Goal: Information Seeking & Learning: Check status

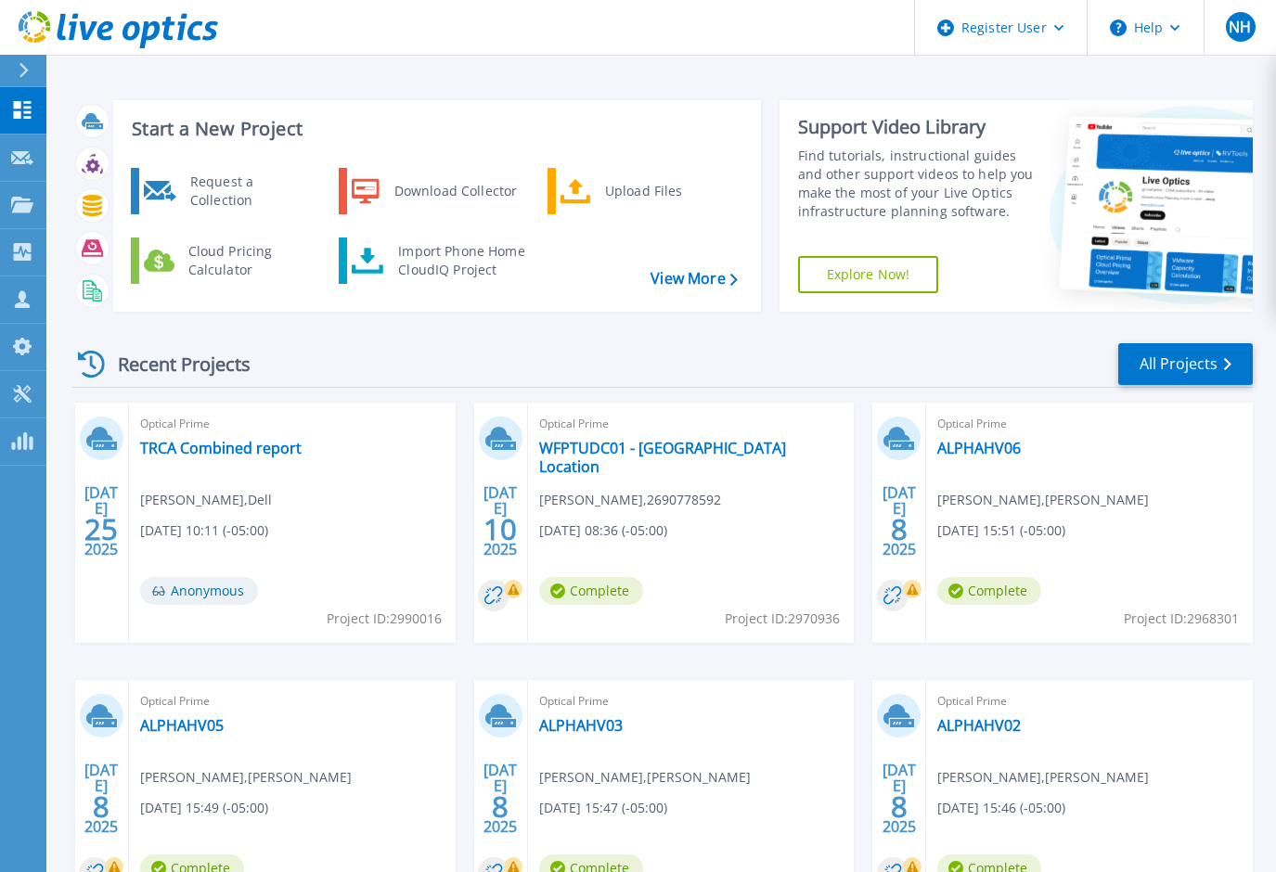
click at [501, 355] on div "Recent Projects All Projects" at bounding box center [661, 364] width 1181 height 46
click at [29, 157] on icon at bounding box center [22, 158] width 22 height 14
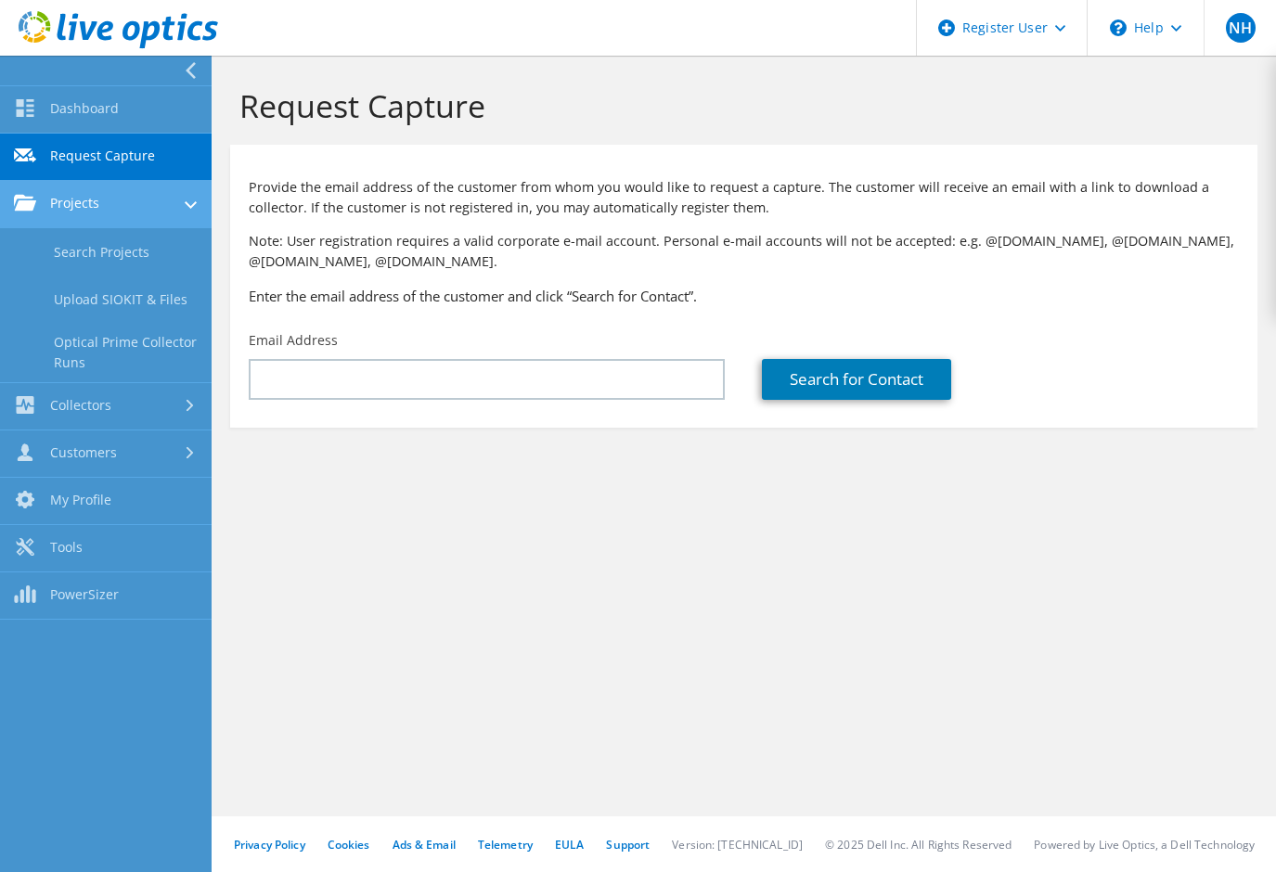
click at [121, 214] on link "Projects" at bounding box center [106, 204] width 212 height 47
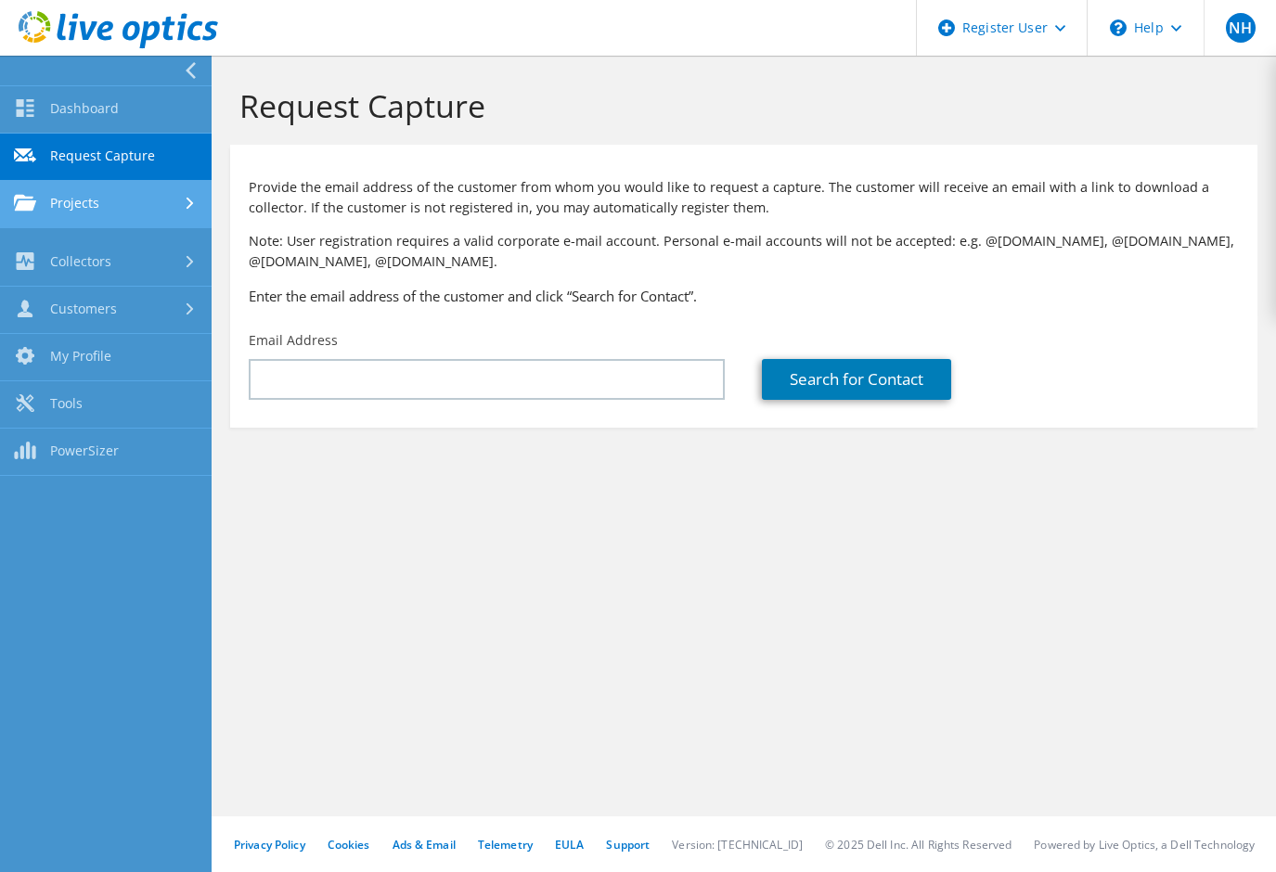
click at [122, 204] on link "Projects" at bounding box center [106, 204] width 212 height 47
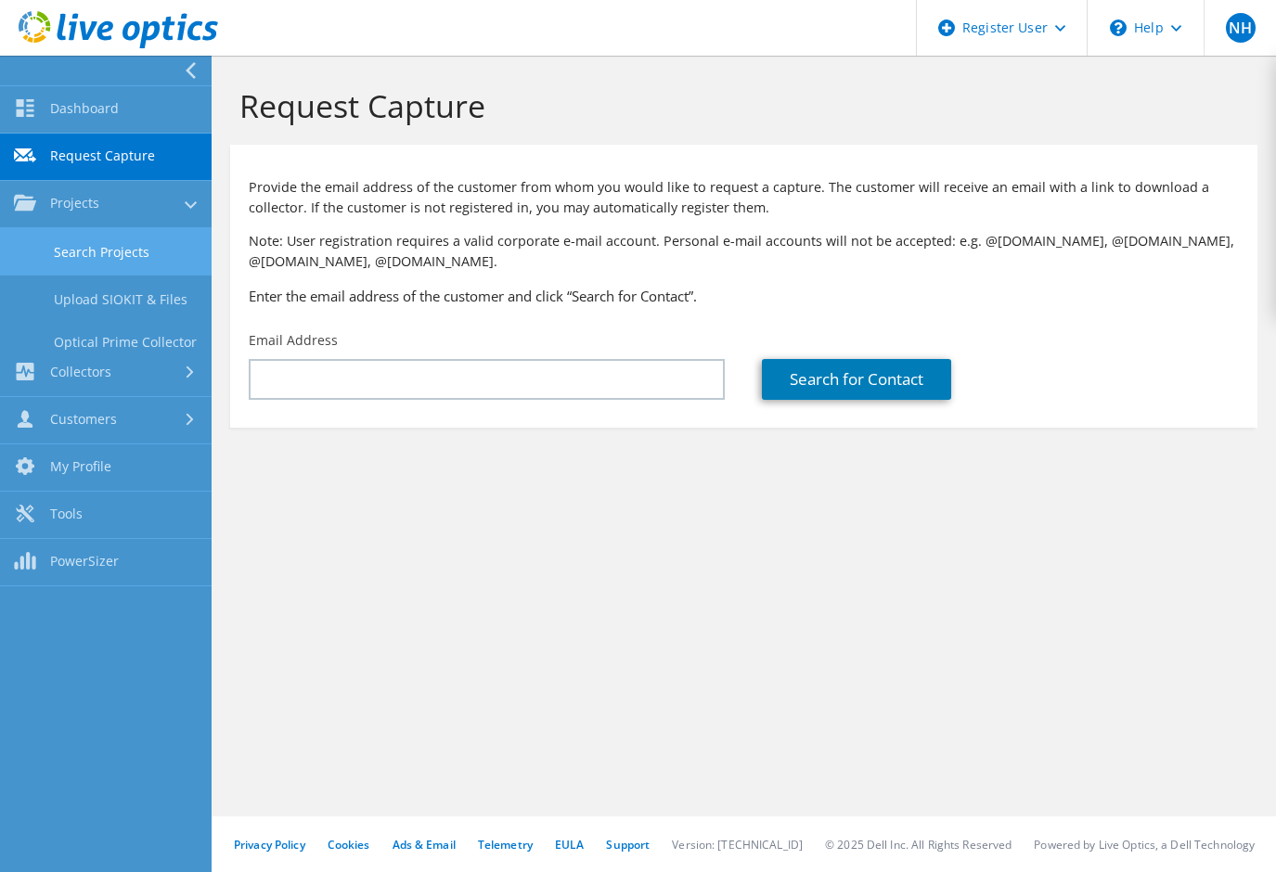
click at [122, 242] on link "Search Projects" at bounding box center [106, 251] width 212 height 47
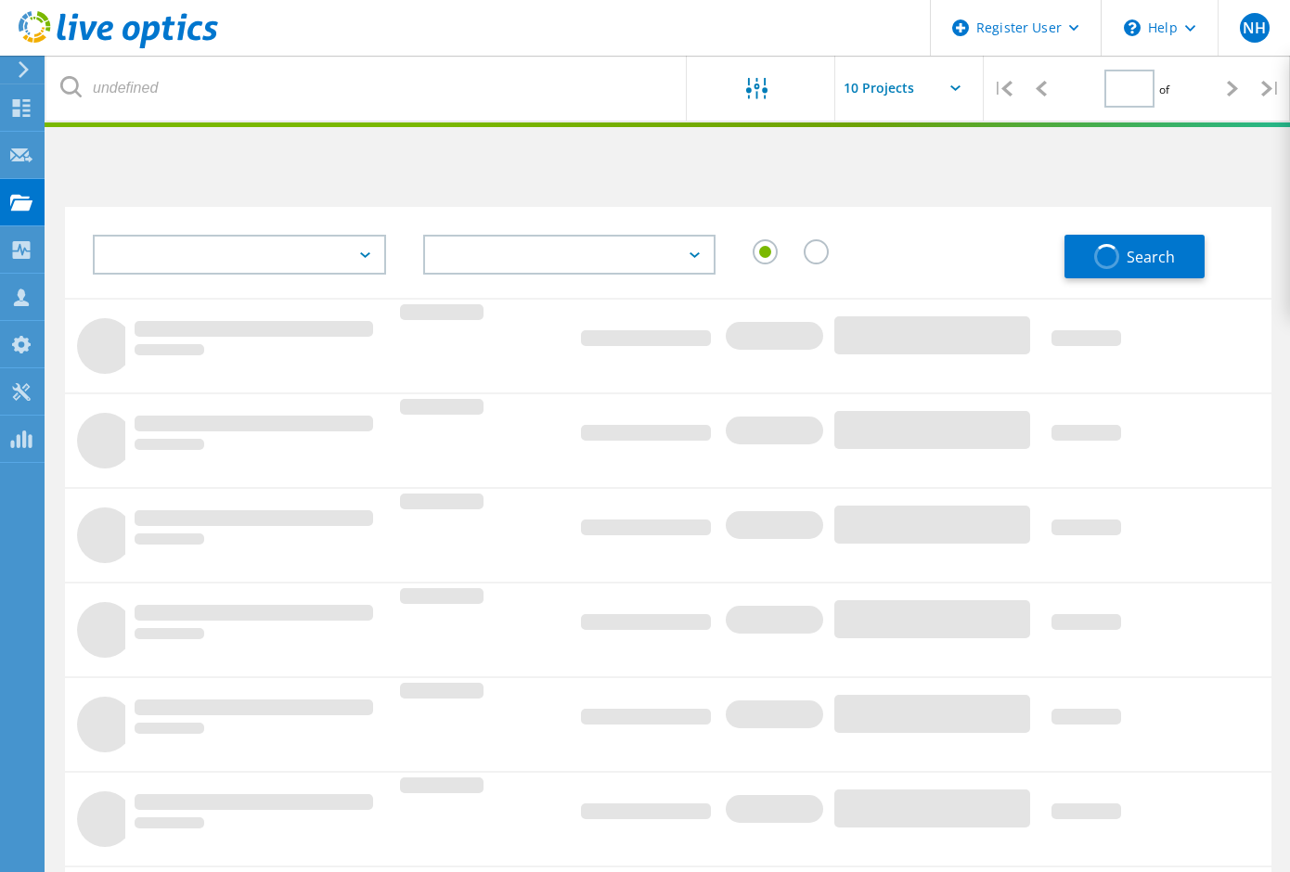
type input "1"
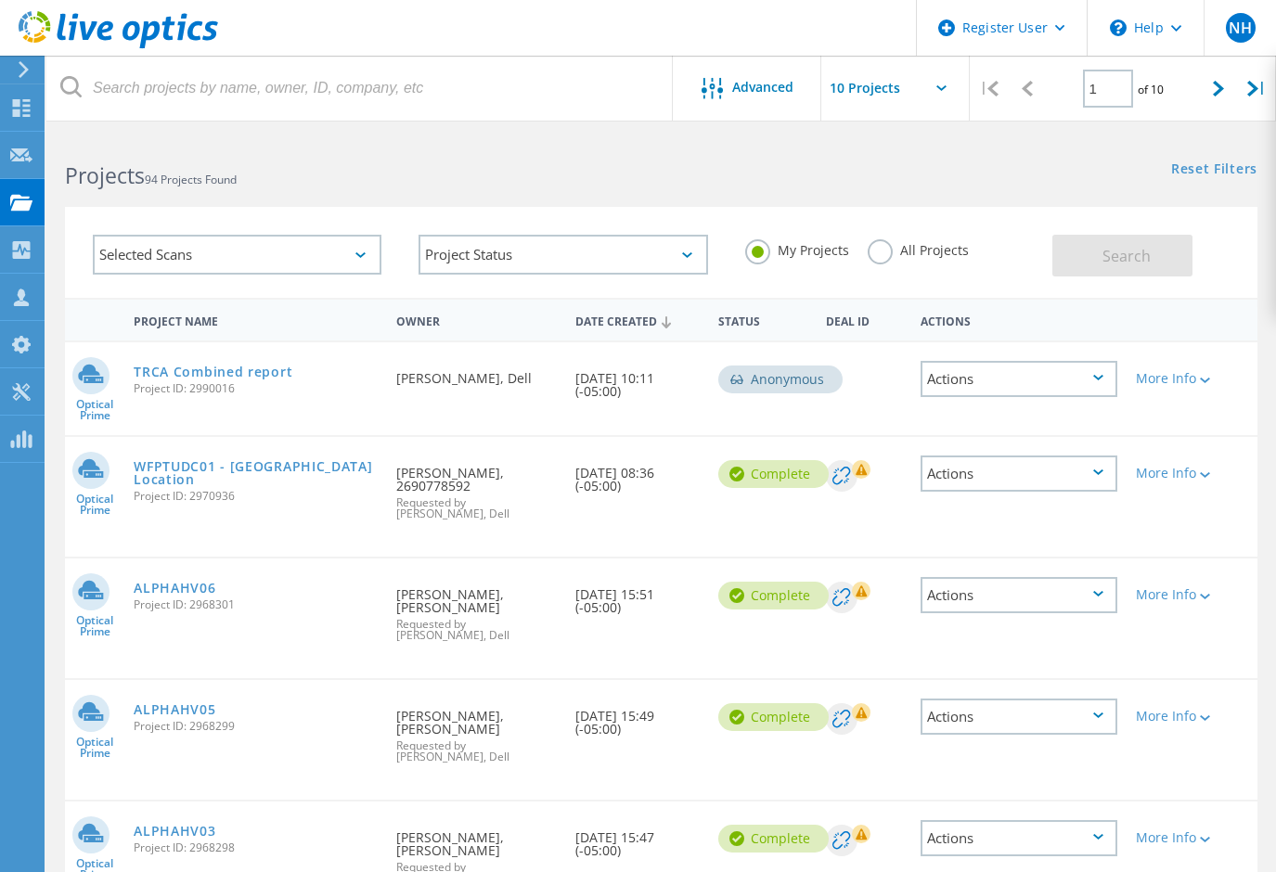
click at [882, 251] on label "All Projects" at bounding box center [918, 248] width 101 height 18
click at [0, 0] on input "All Projects" at bounding box center [0, 0] width 0 height 0
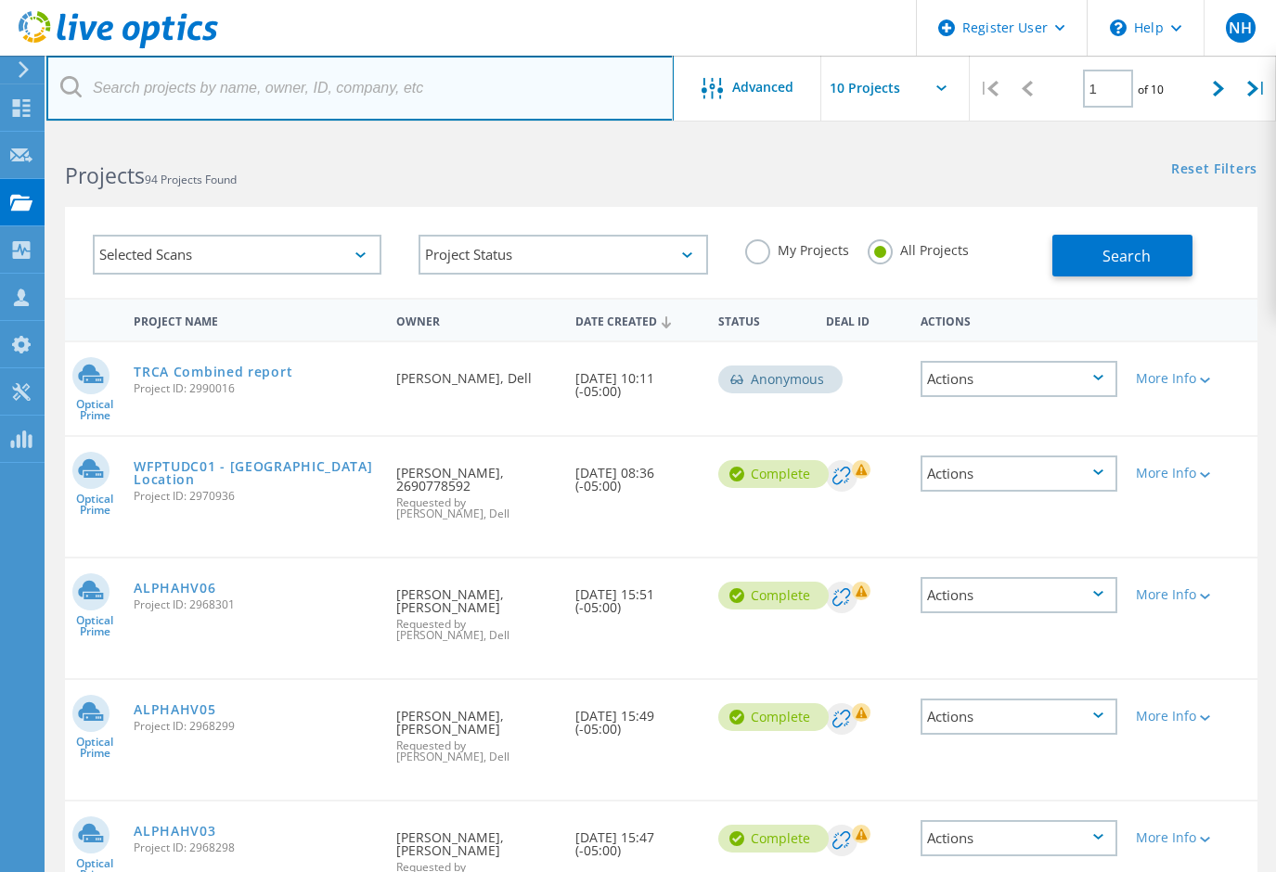
click at [419, 95] on input "text" at bounding box center [359, 88] width 627 height 65
paste input "sbearden@kimray.com"
type input "sbearden@kimray.com"
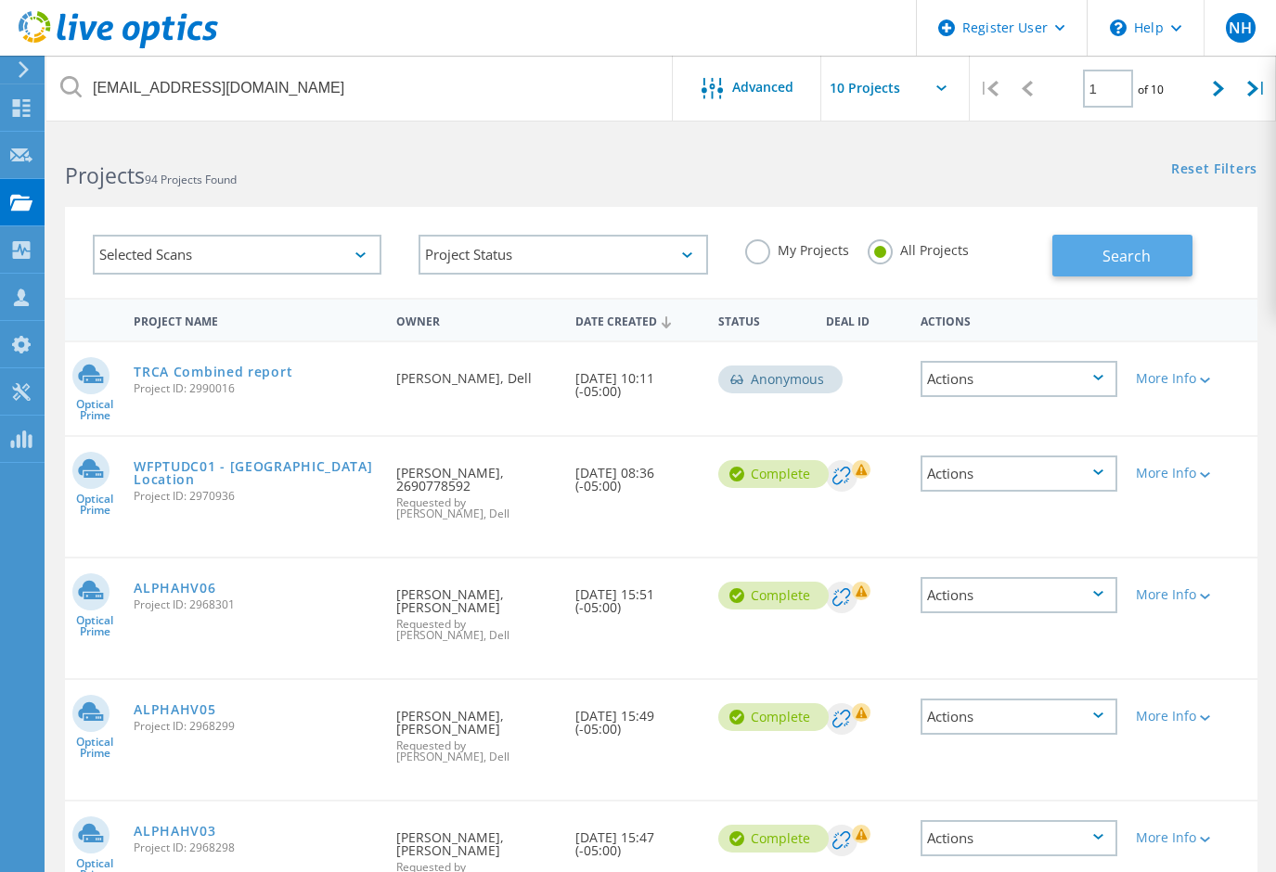
click at [1137, 256] on span "Search" at bounding box center [1126, 256] width 48 height 20
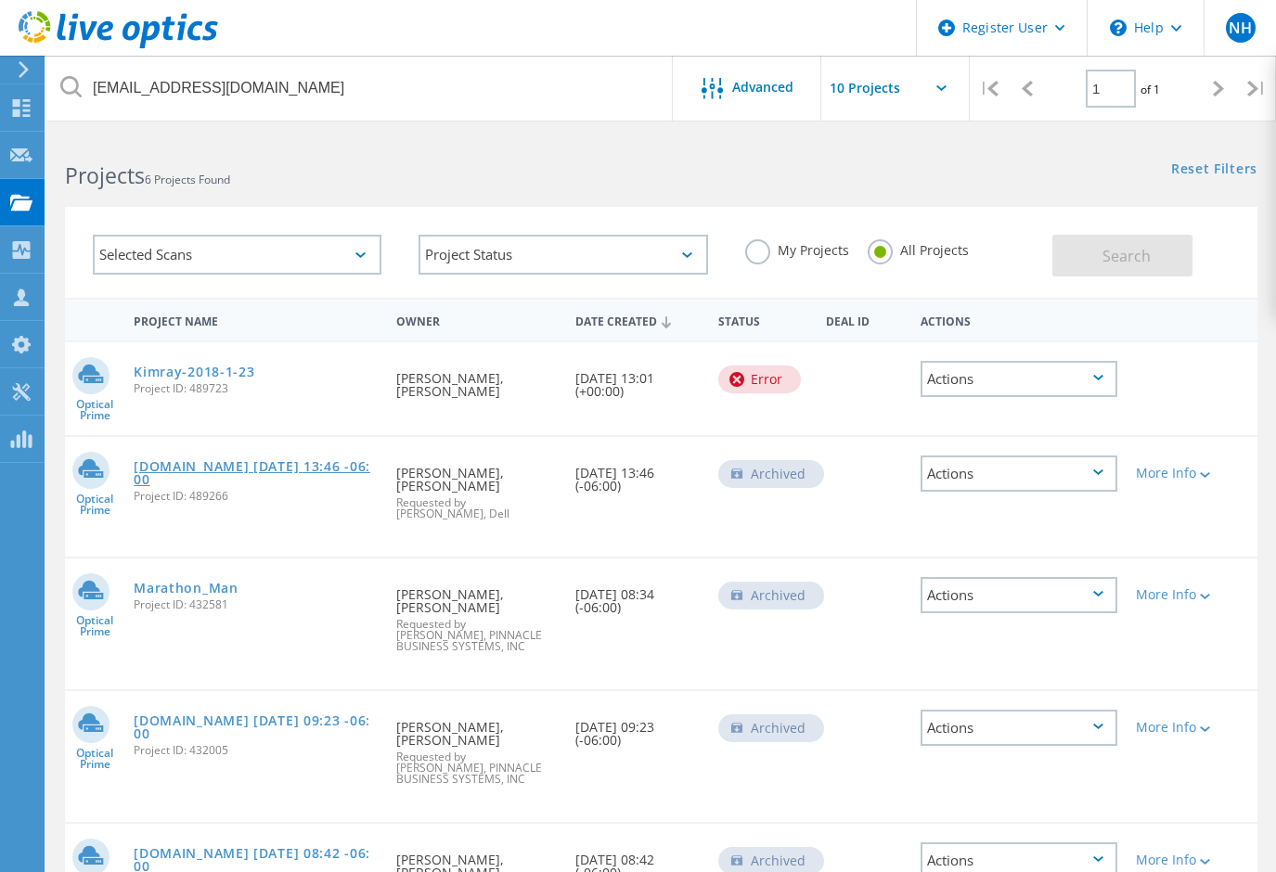
click at [285, 473] on link "okc-esx-04.kimray.org 2018-01-22 13:46 -06:00" at bounding box center [256, 473] width 244 height 26
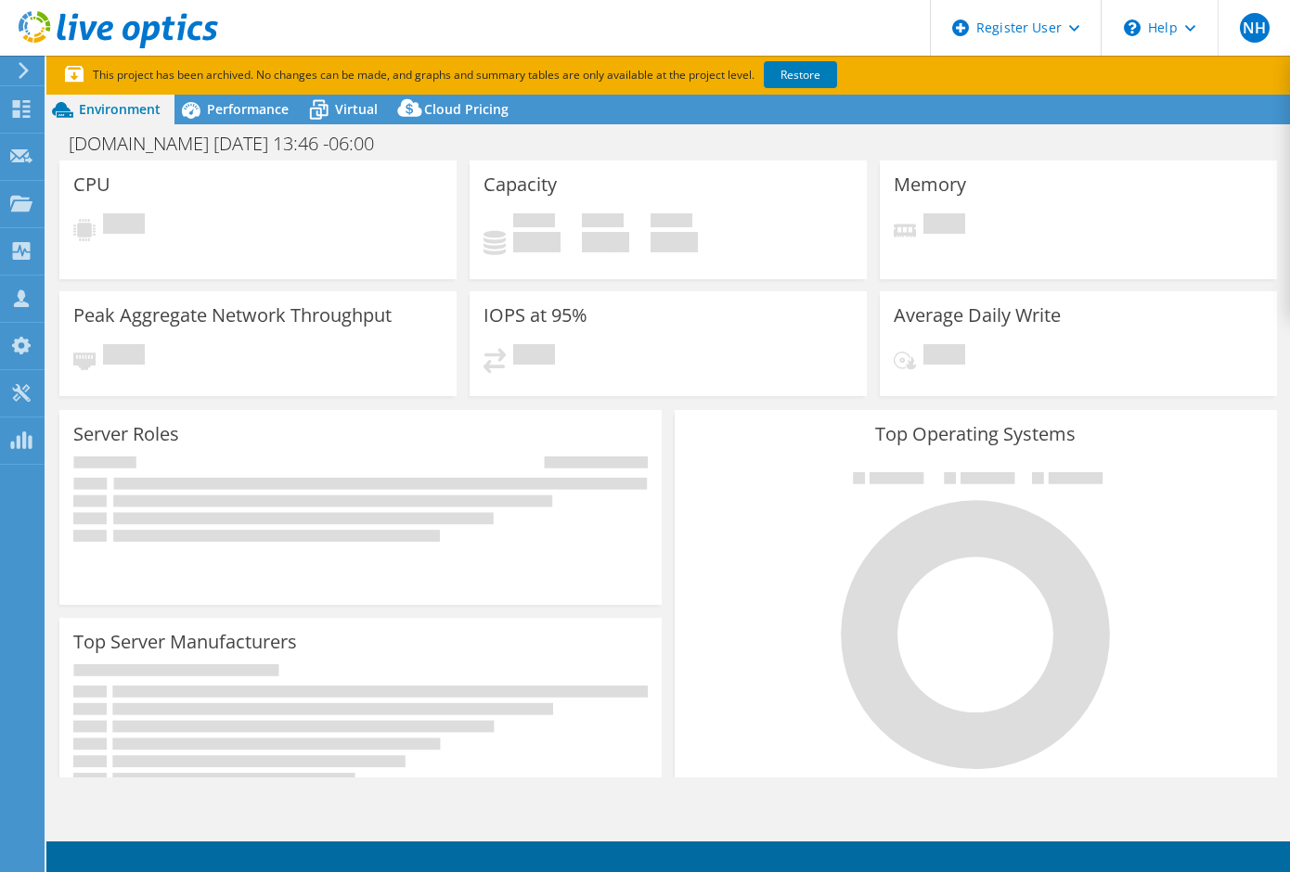
select select "USD"
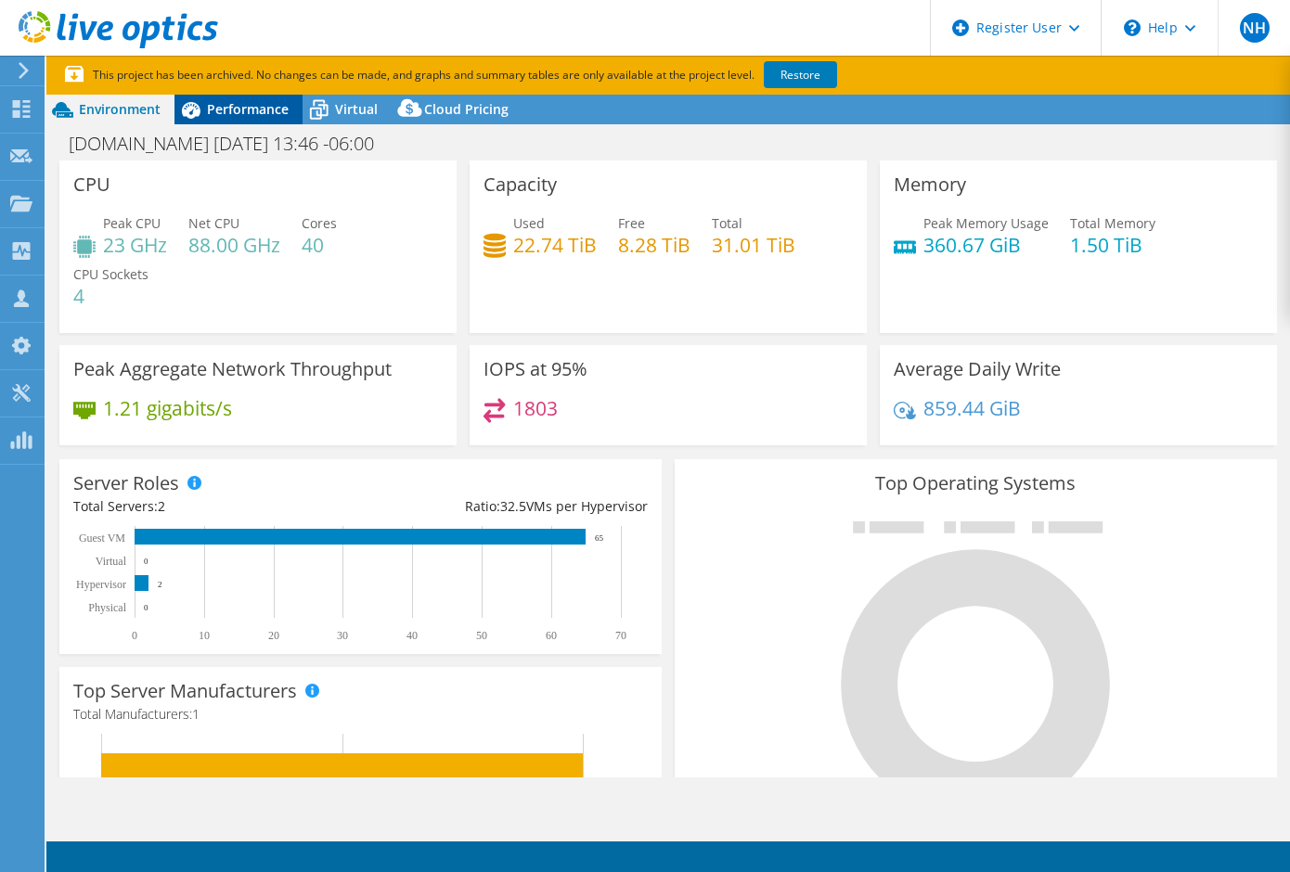
click at [228, 116] on span "Performance" at bounding box center [248, 109] width 82 height 18
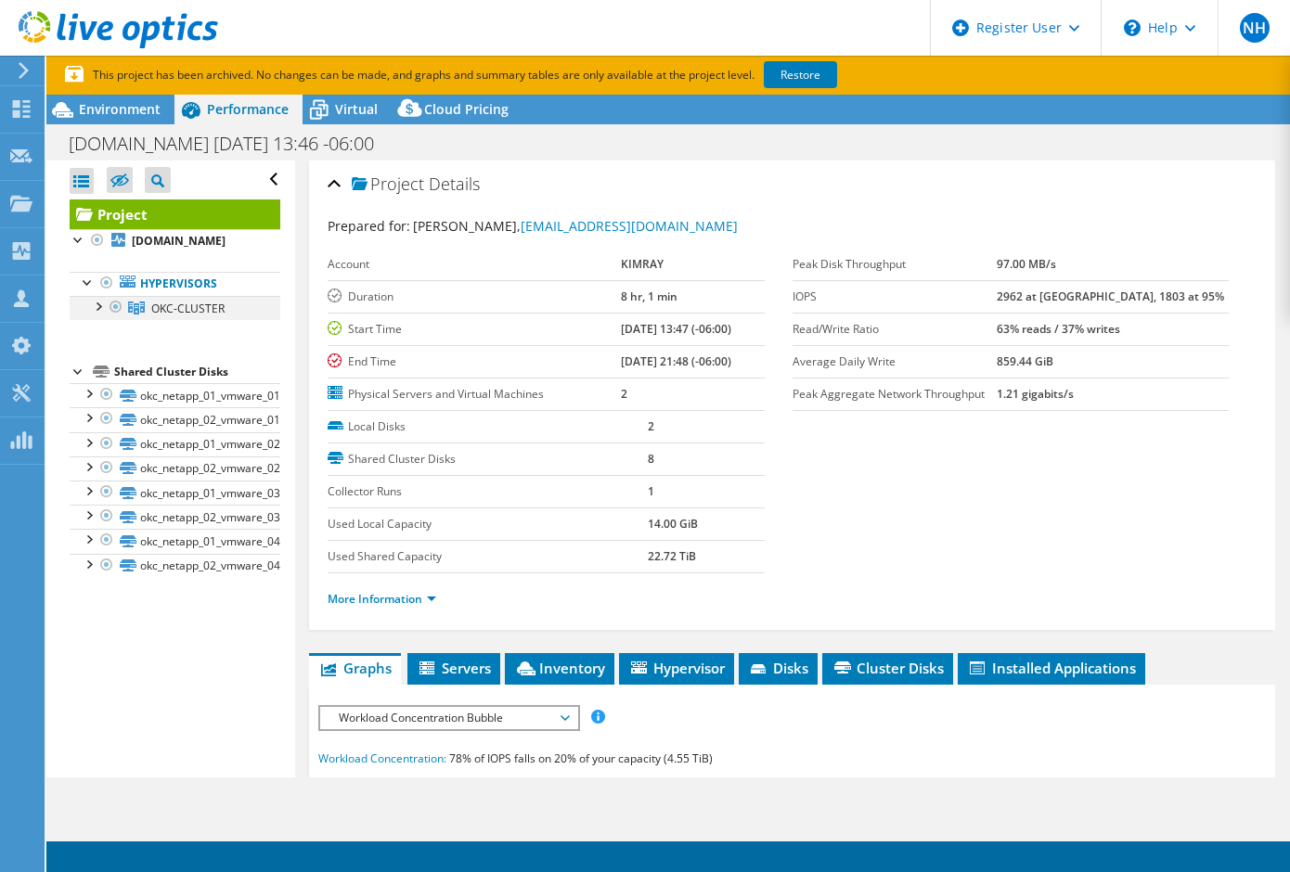
click at [97, 315] on div at bounding box center [97, 305] width 19 height 19
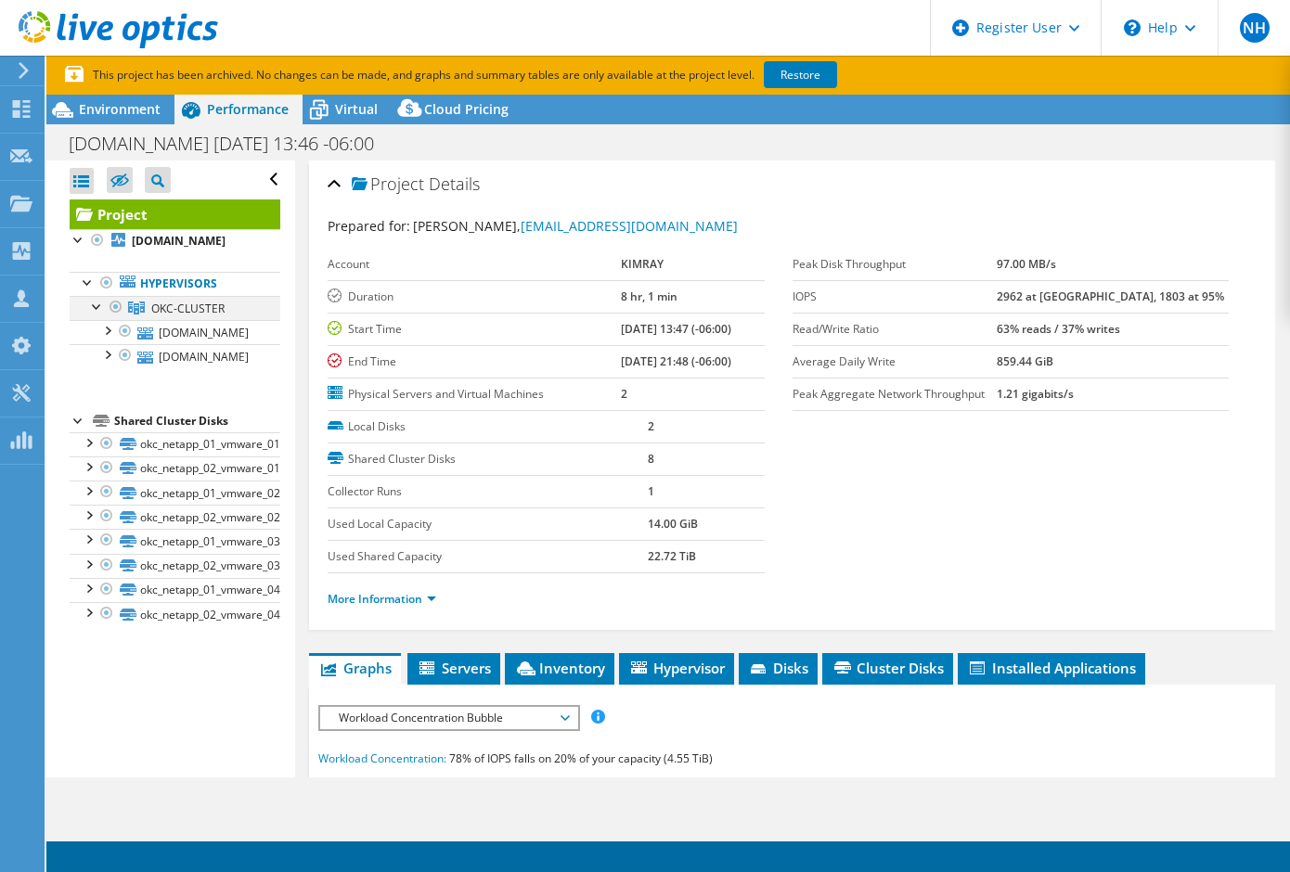
click at [97, 315] on div at bounding box center [97, 305] width 19 height 19
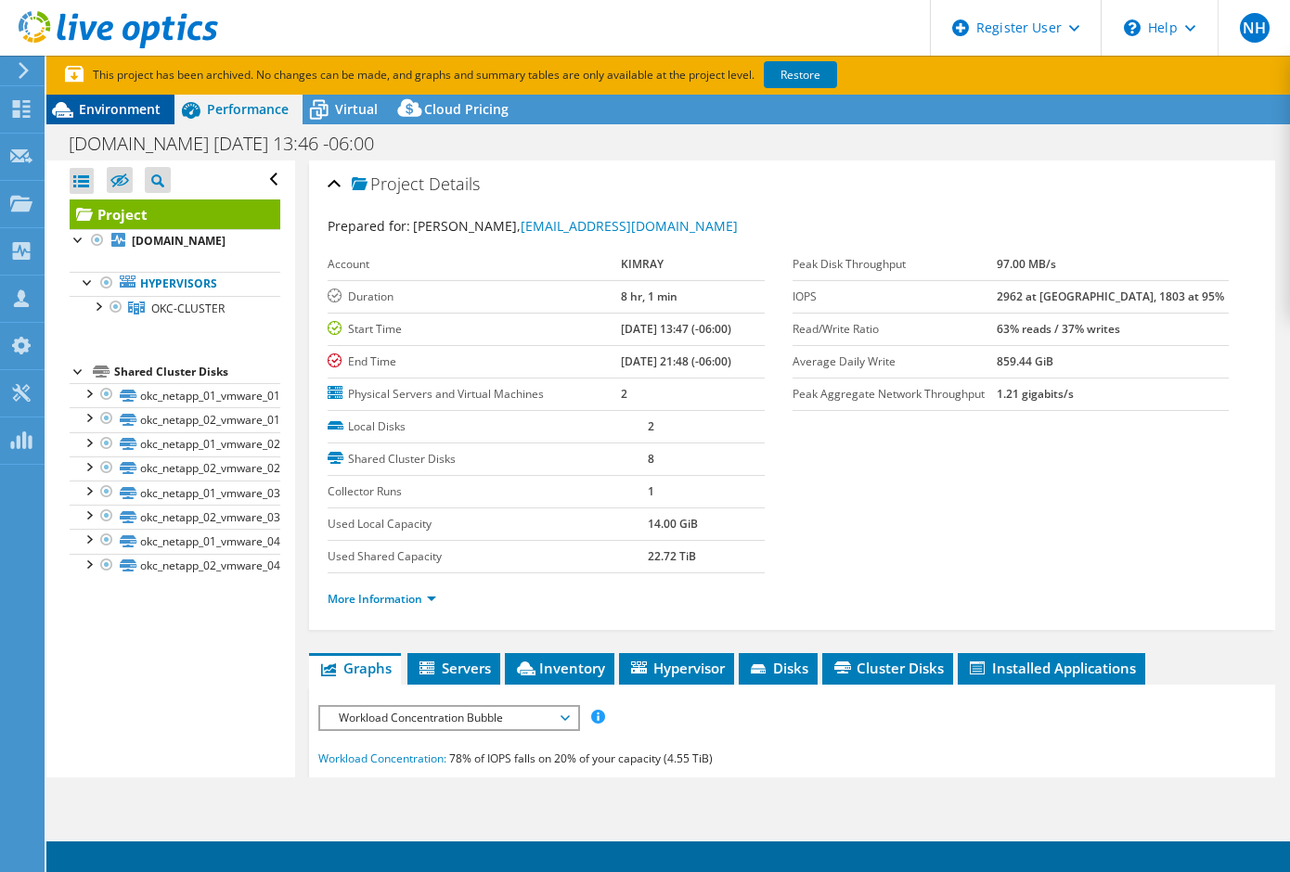
click at [130, 111] on span "Environment" at bounding box center [120, 109] width 82 height 18
